Goal: Navigation & Orientation: Find specific page/section

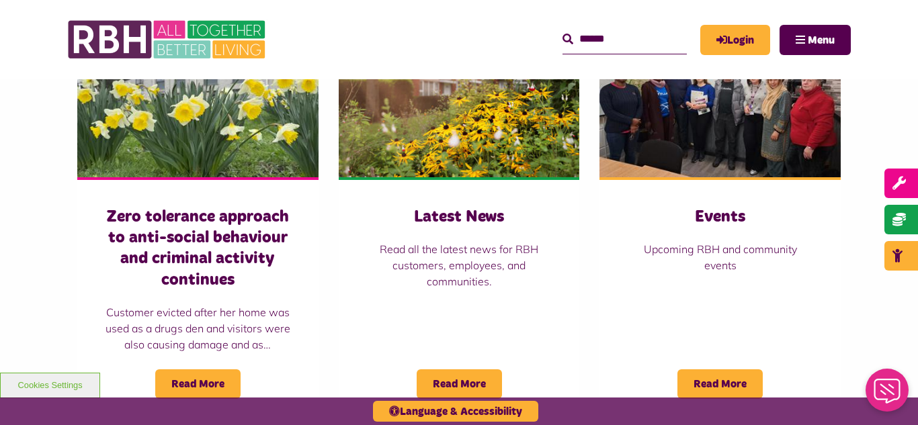
scroll to position [968, 0]
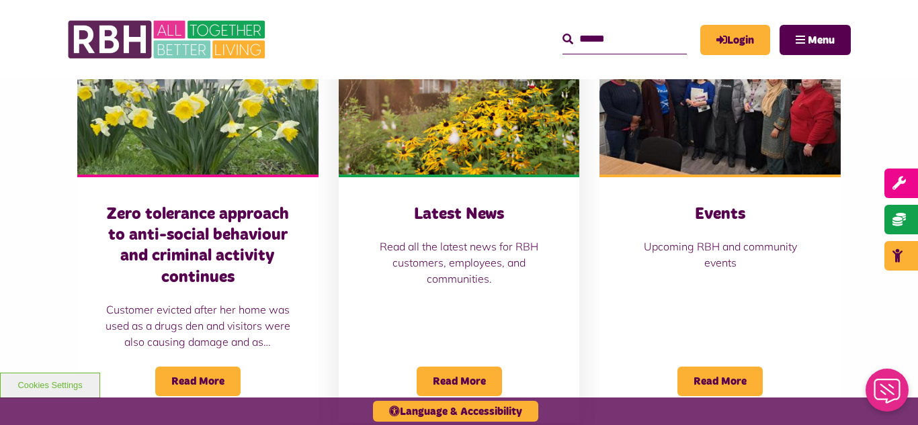
click at [490, 159] on img at bounding box center [459, 99] width 241 height 151
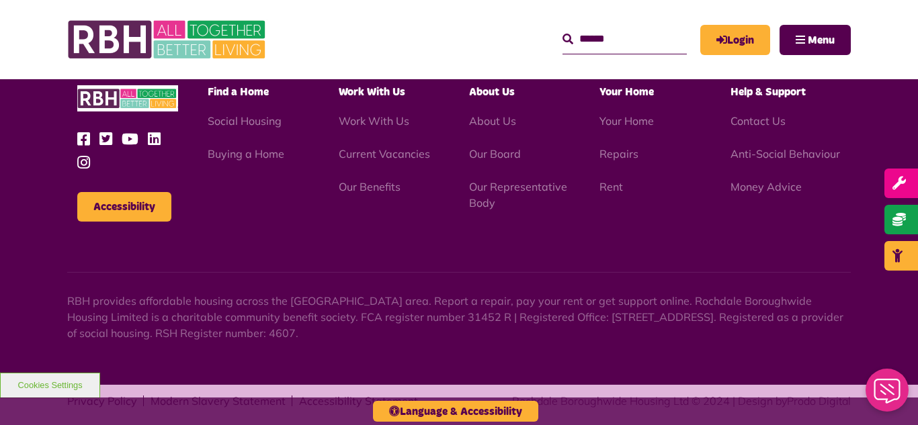
scroll to position [1463, 0]
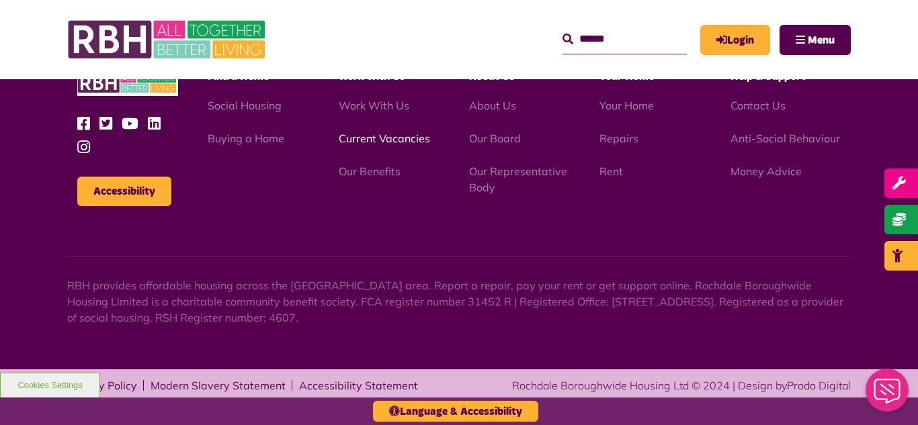
click at [355, 138] on link "Current Vacancies" at bounding box center [384, 138] width 91 height 13
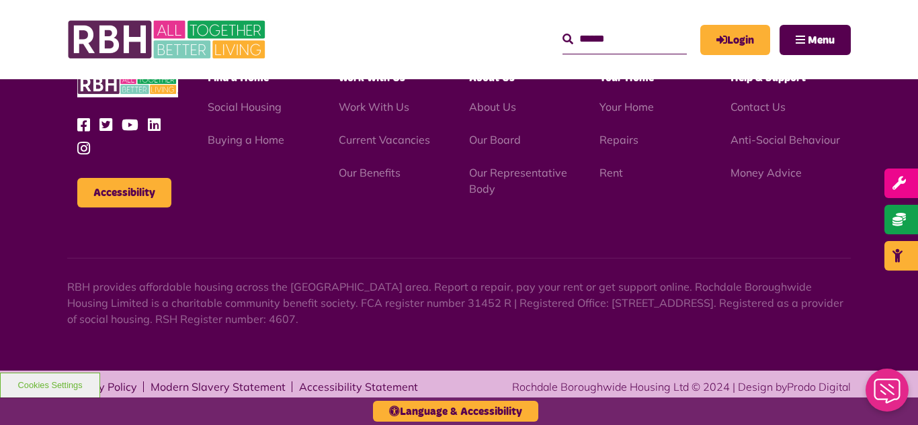
scroll to position [1924, 0]
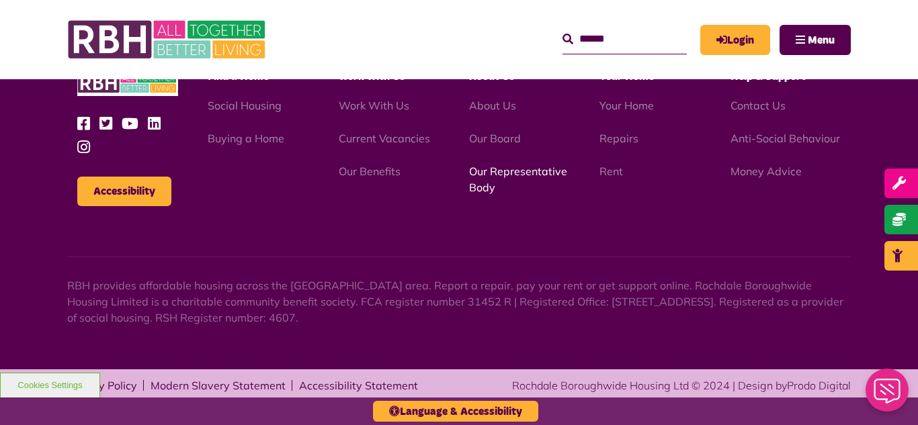
click at [499, 169] on link "Our Representative Body" at bounding box center [518, 180] width 98 height 30
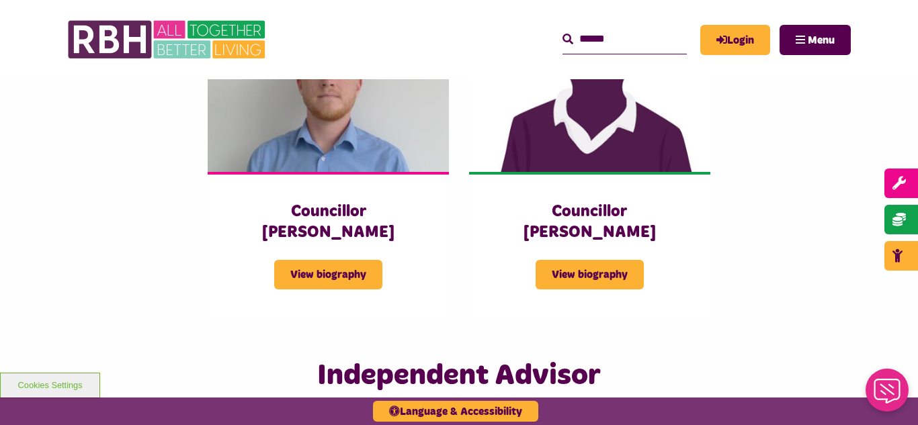
scroll to position [3011, 0]
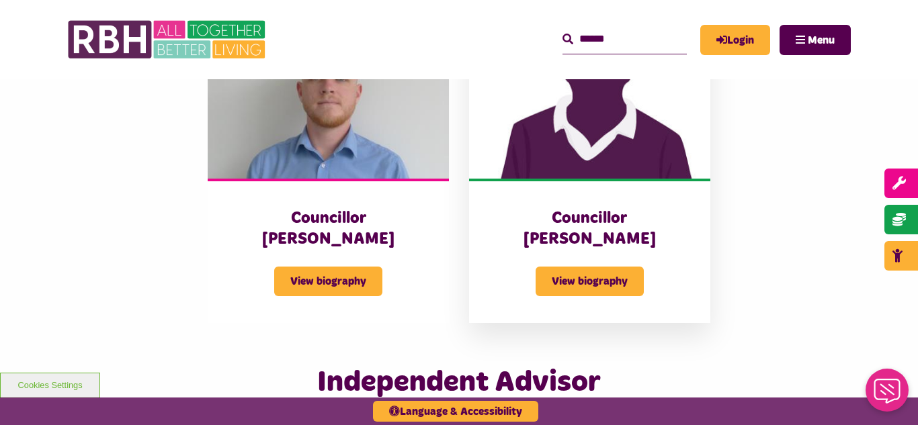
click at [614, 130] on img at bounding box center [589, 103] width 241 height 151
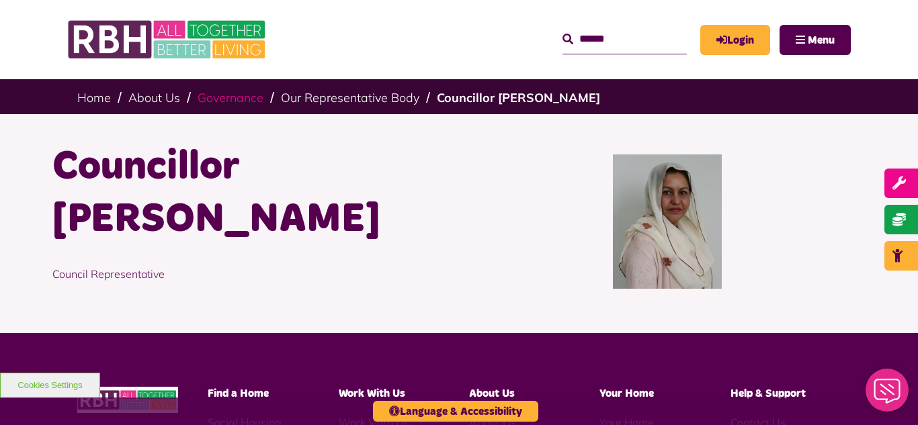
click at [226, 98] on link "Governance" at bounding box center [231, 97] width 66 height 15
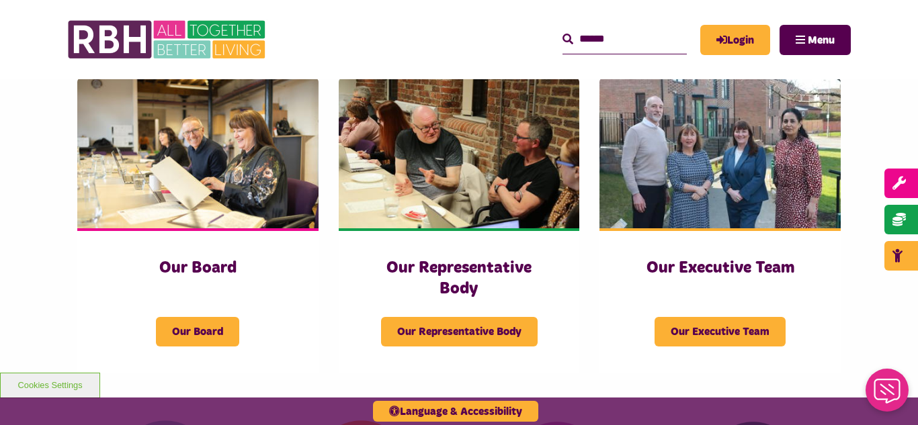
scroll to position [215, 0]
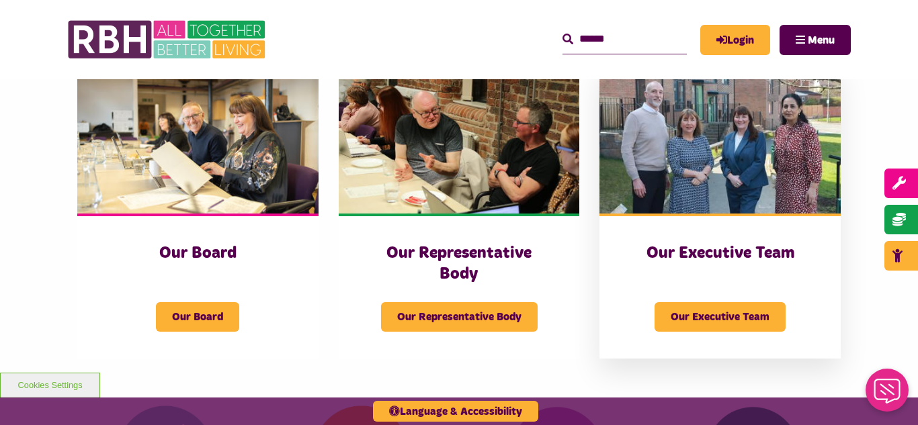
click at [674, 122] on img at bounding box center [720, 138] width 241 height 151
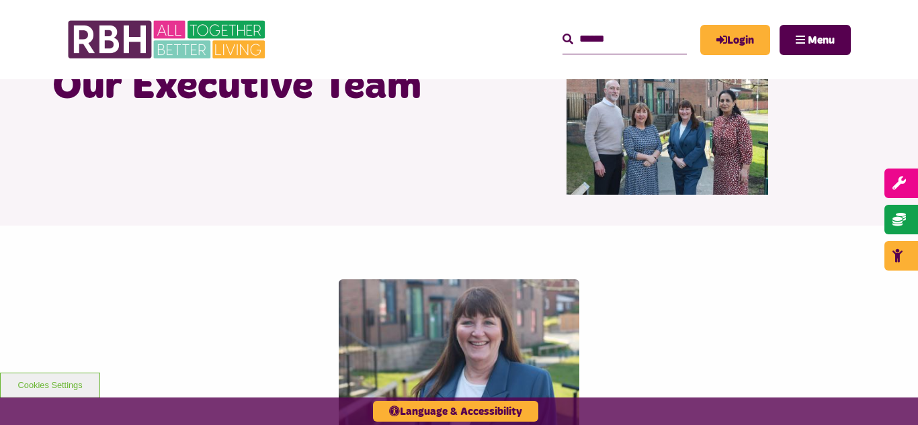
scroll to position [54, 0]
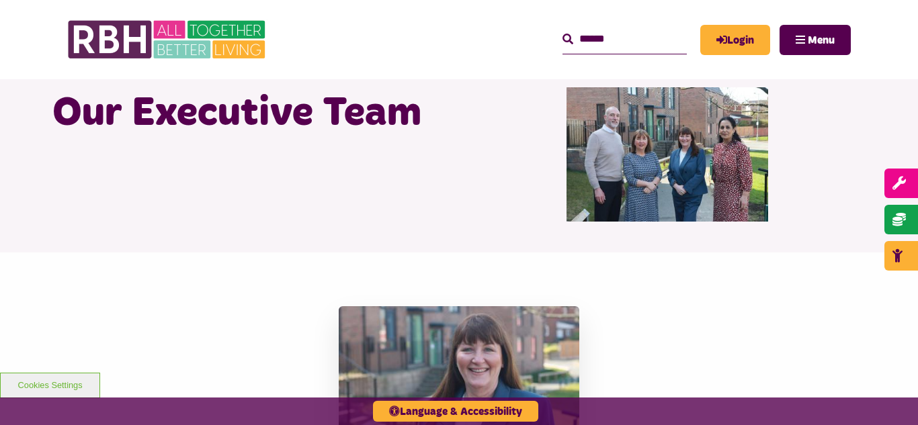
click at [481, 335] on img at bounding box center [459, 381] width 241 height 151
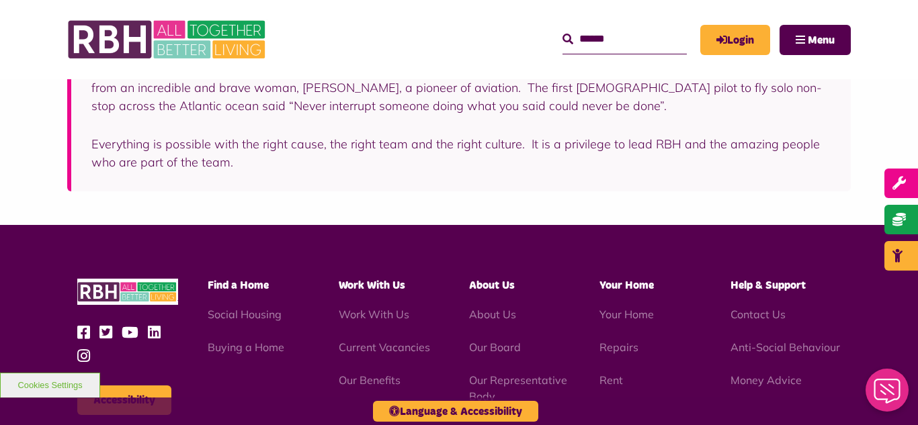
scroll to position [538, 0]
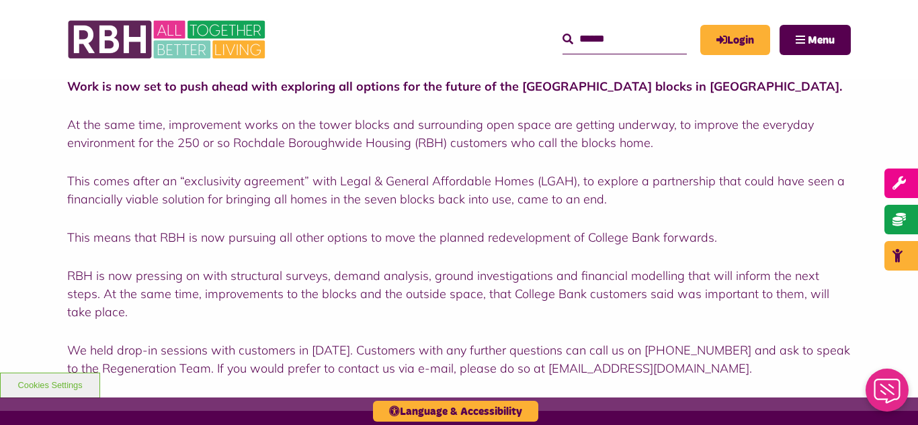
scroll to position [484, 0]
